Goal: Task Accomplishment & Management: Manage account settings

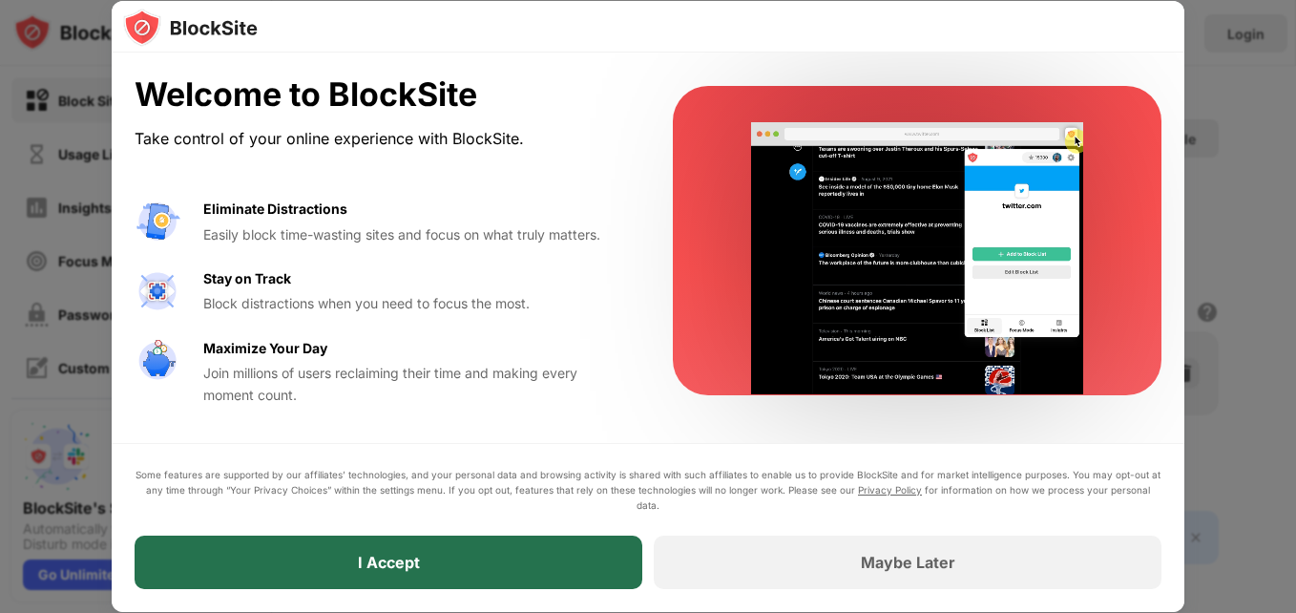
click at [389, 559] on div "I Accept" at bounding box center [389, 562] width 62 height 19
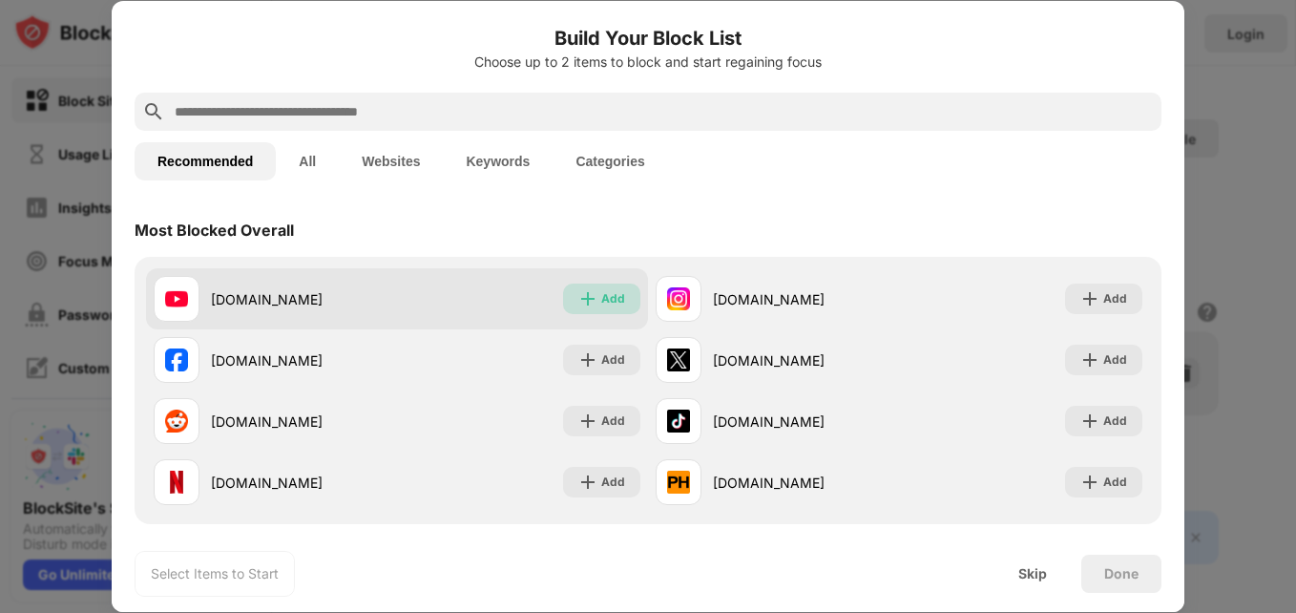
click at [604, 300] on div "Add" at bounding box center [613, 298] width 24 height 19
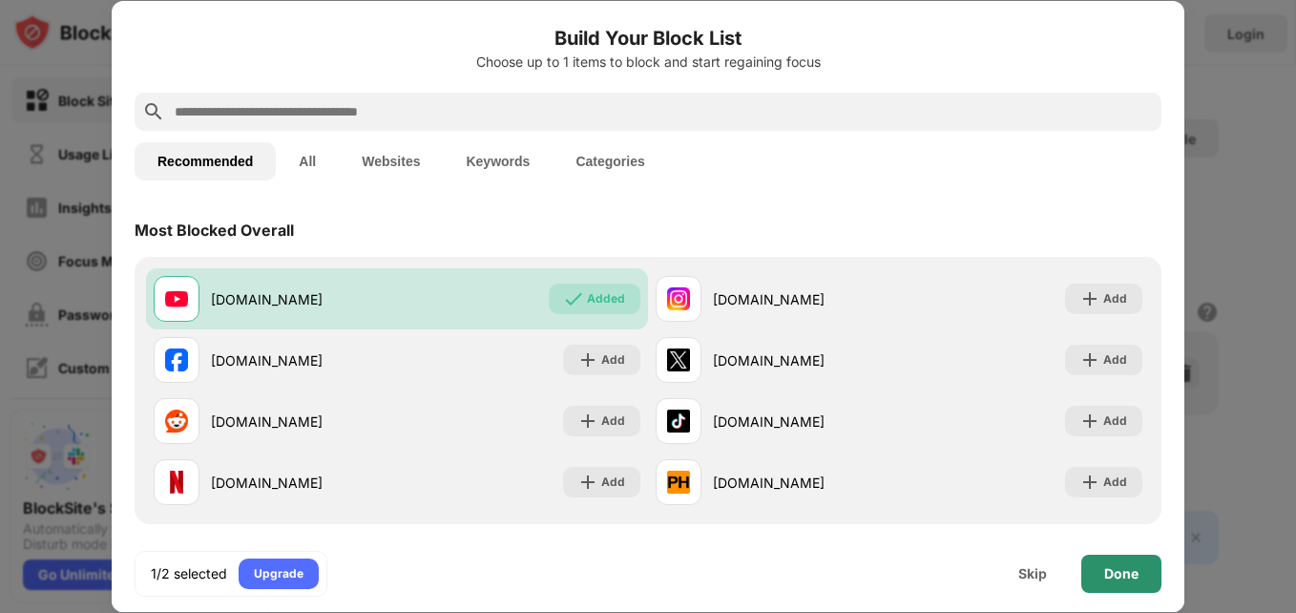
click at [1115, 582] on div "Done" at bounding box center [1122, 574] width 80 height 38
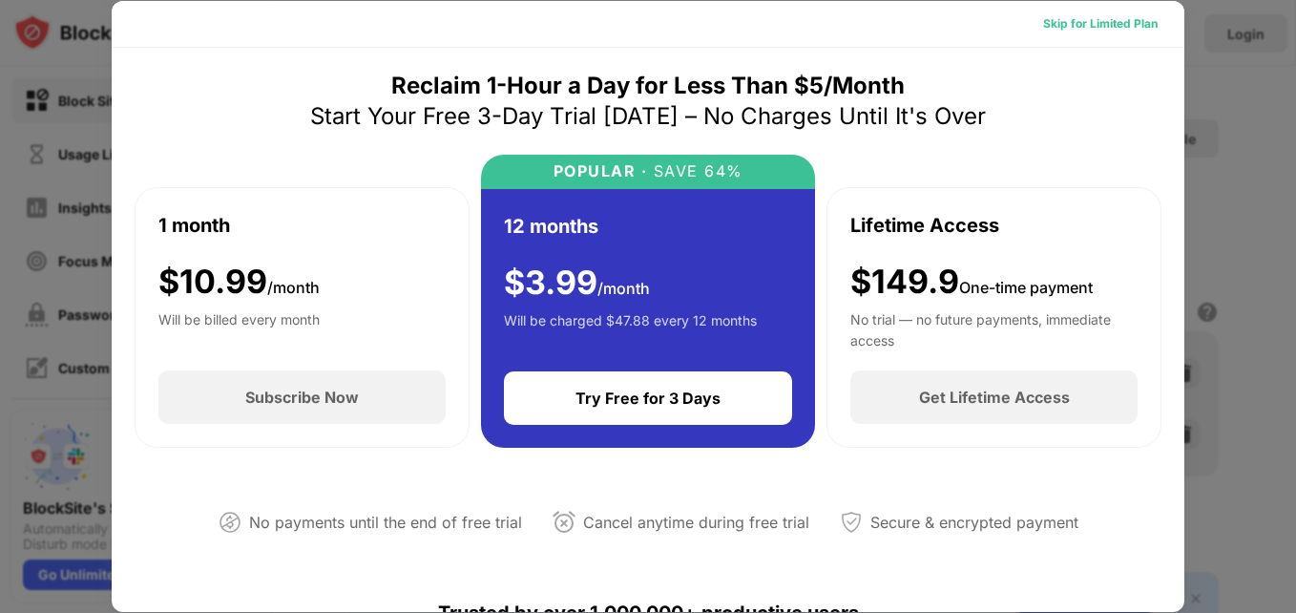
click at [1151, 10] on div "Skip for Limited Plan" at bounding box center [1100, 24] width 145 height 31
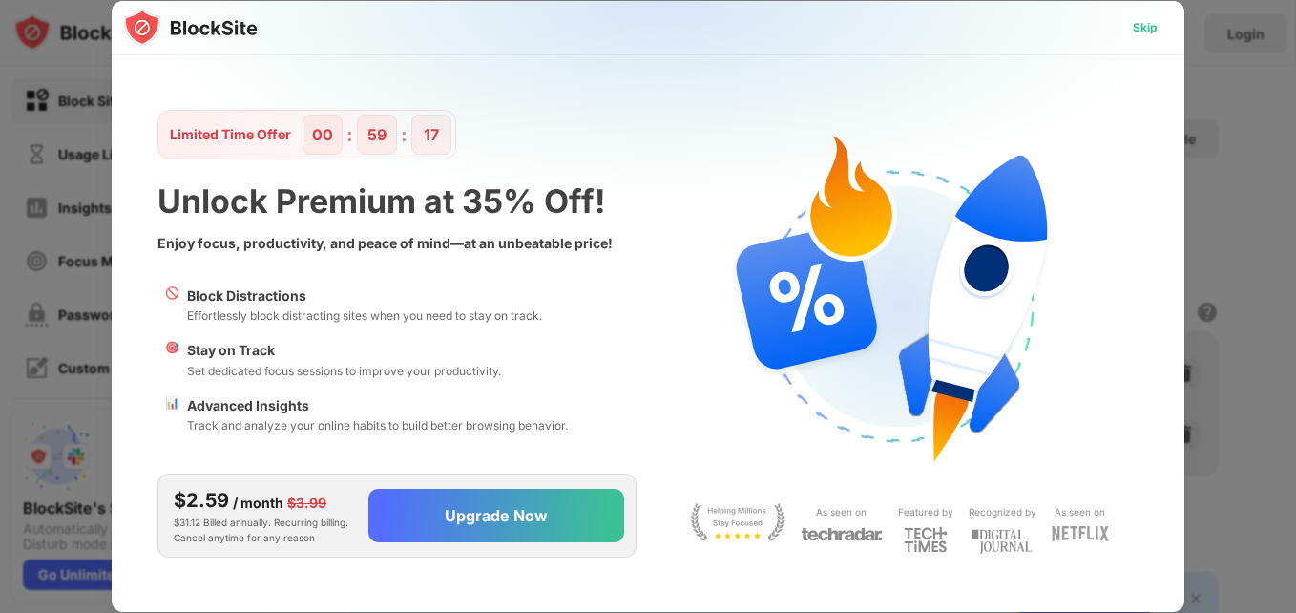
click at [1131, 24] on div "Skip" at bounding box center [1145, 27] width 55 height 31
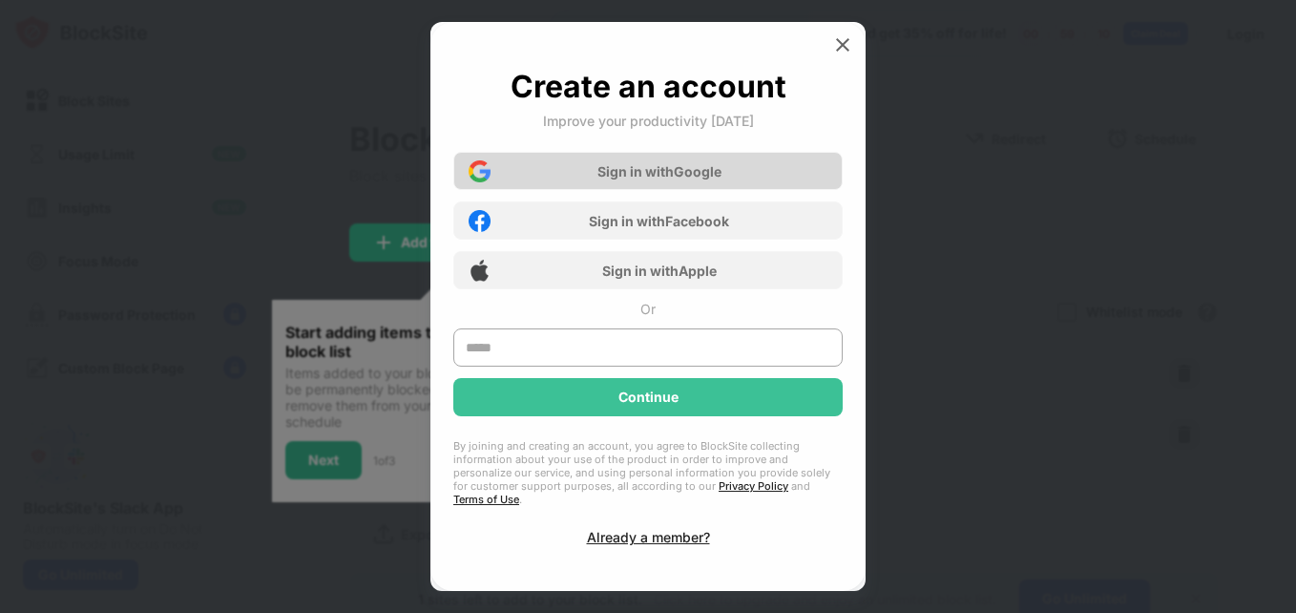
click at [720, 186] on div "Sign in with Google" at bounding box center [647, 171] width 389 height 38
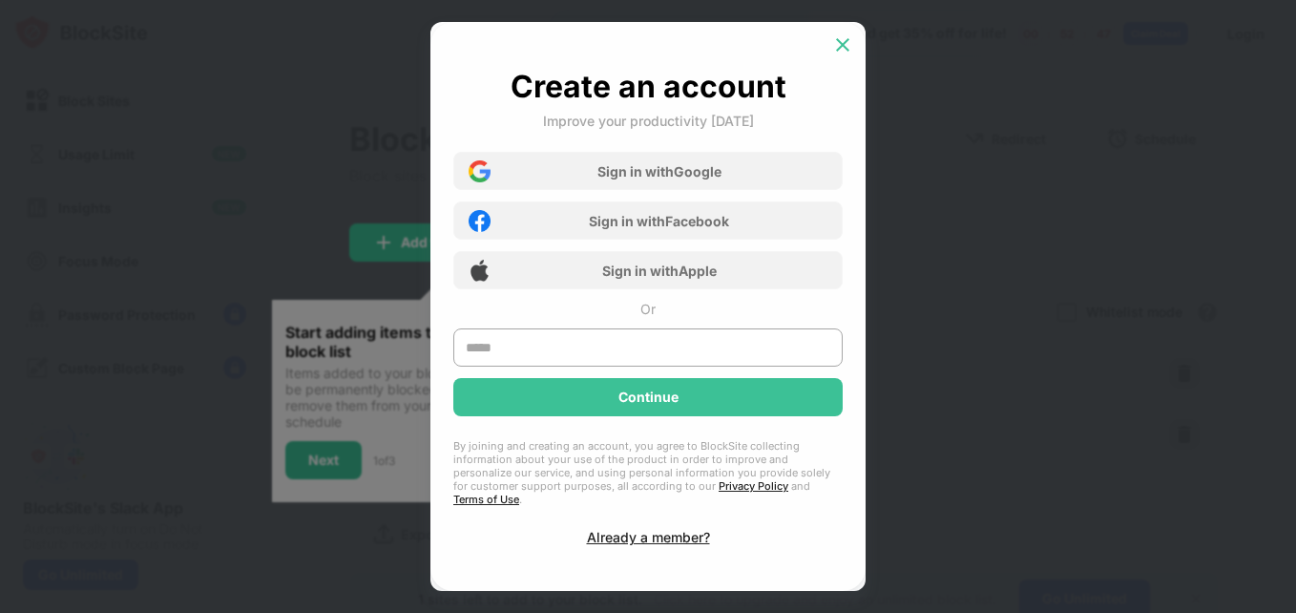
click at [845, 54] on img at bounding box center [842, 44] width 19 height 19
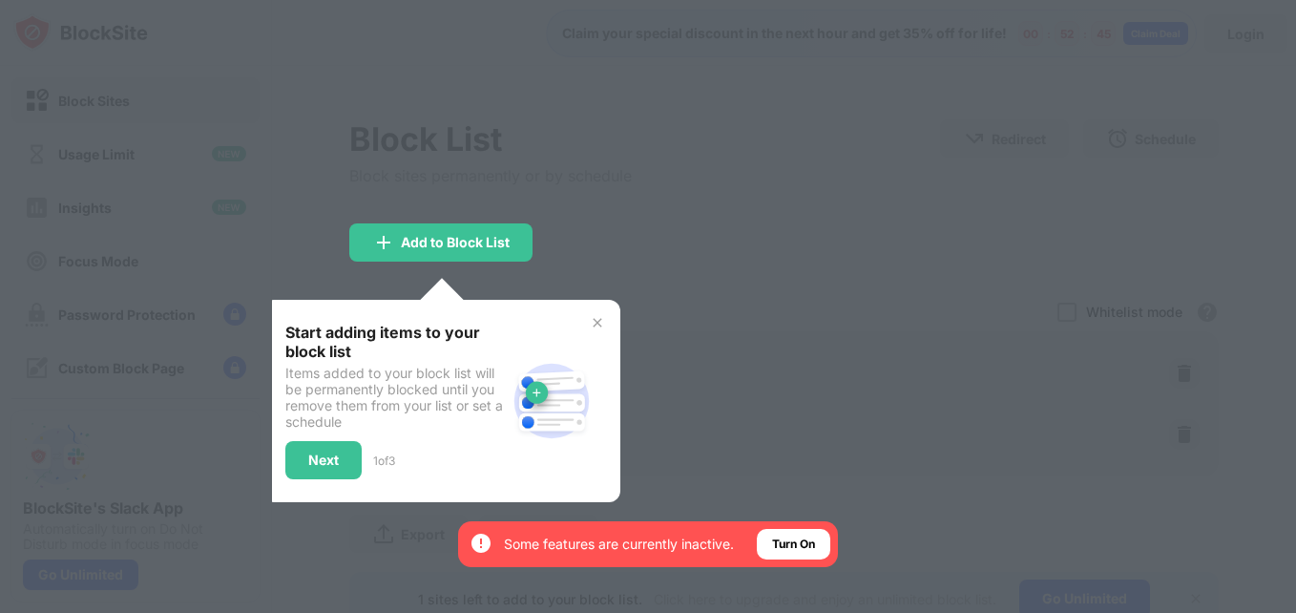
click at [645, 280] on div at bounding box center [648, 306] width 1296 height 613
click at [305, 450] on div "Next" at bounding box center [323, 460] width 76 height 38
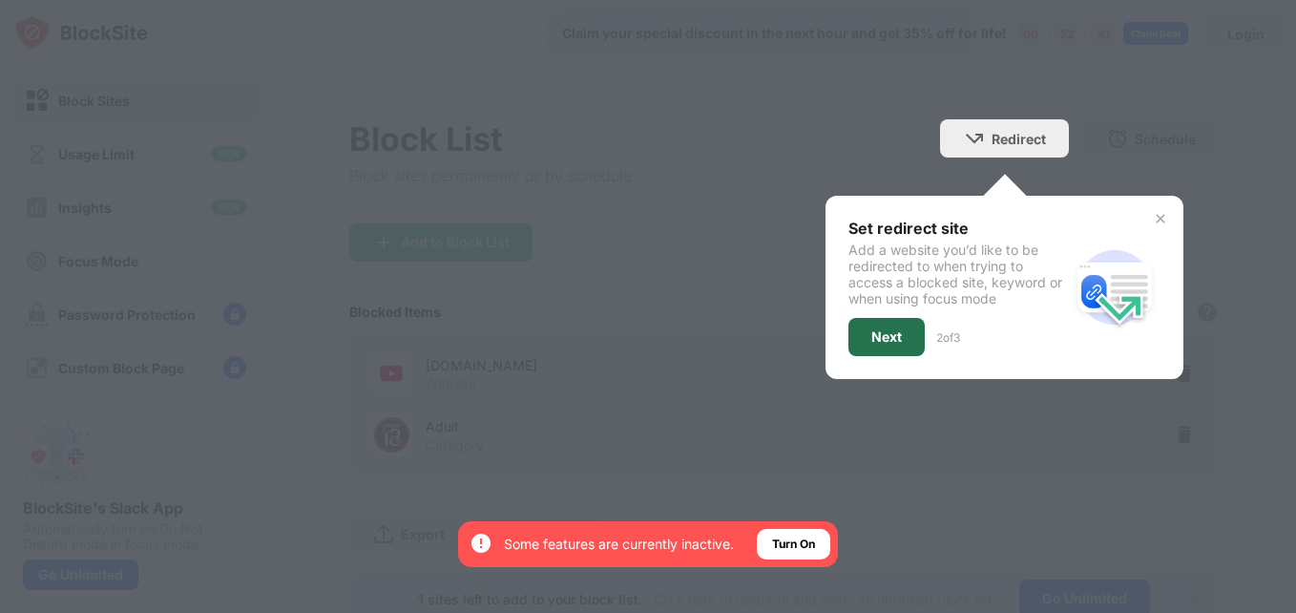
click at [879, 337] on div "Next" at bounding box center [887, 336] width 31 height 15
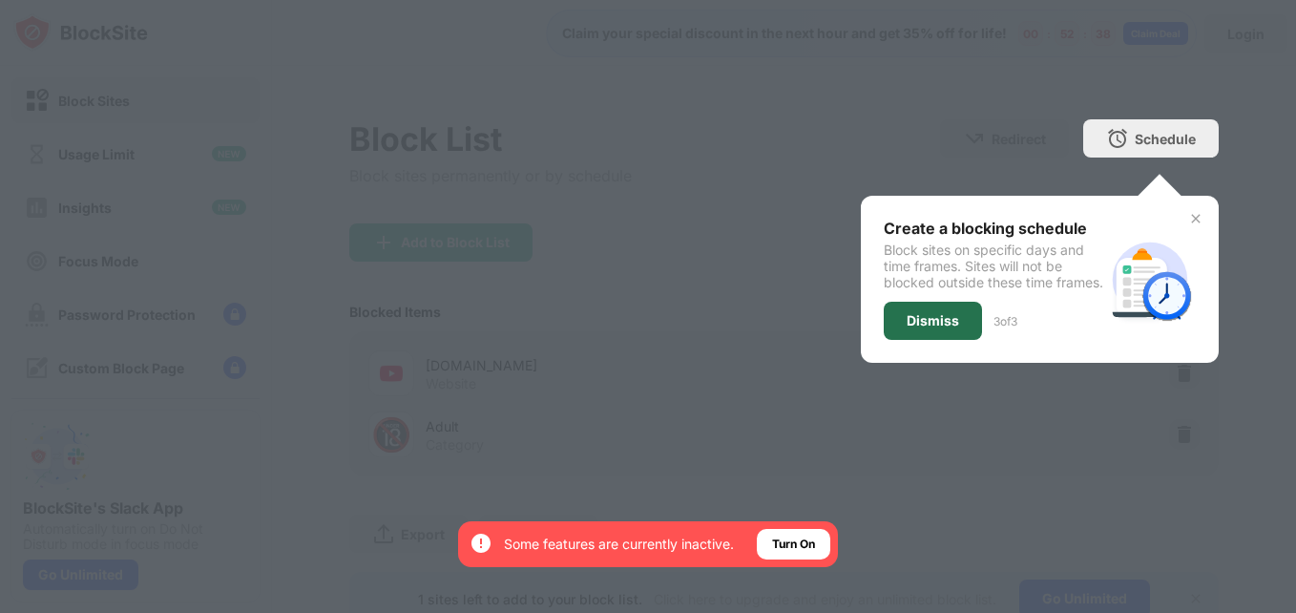
click at [915, 328] on div "Dismiss" at bounding box center [933, 320] width 53 height 15
